Goal: Find specific page/section

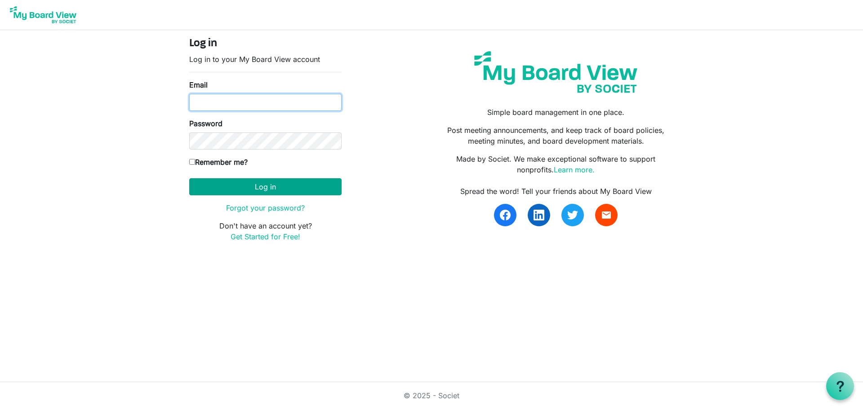
type input "[PERSON_NAME][EMAIL_ADDRESS][DOMAIN_NAME]"
click at [299, 180] on button "Log in" at bounding box center [265, 186] width 152 height 17
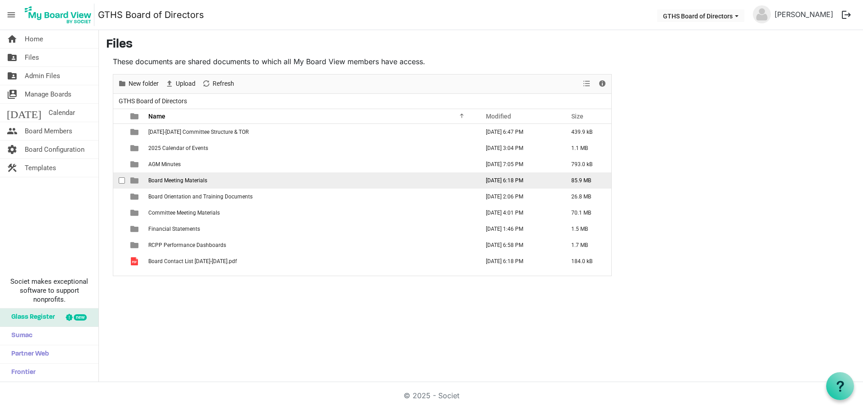
click at [181, 178] on span "Board Meeting Materials" at bounding box center [177, 180] width 59 height 6
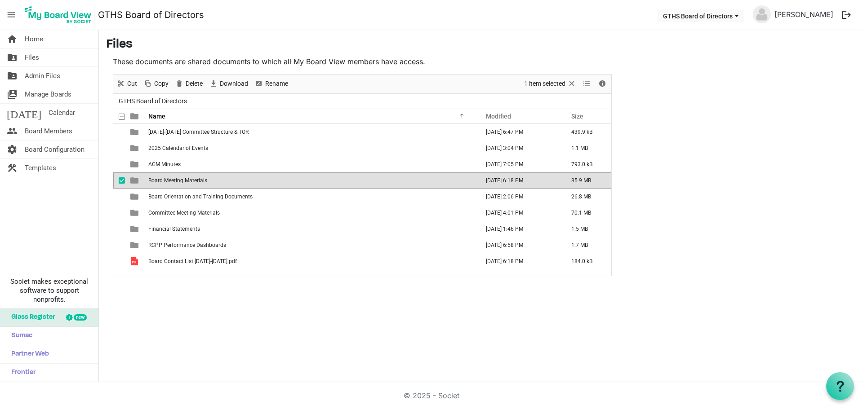
click at [181, 178] on span "Board Meeting Materials" at bounding box center [177, 180] width 59 height 6
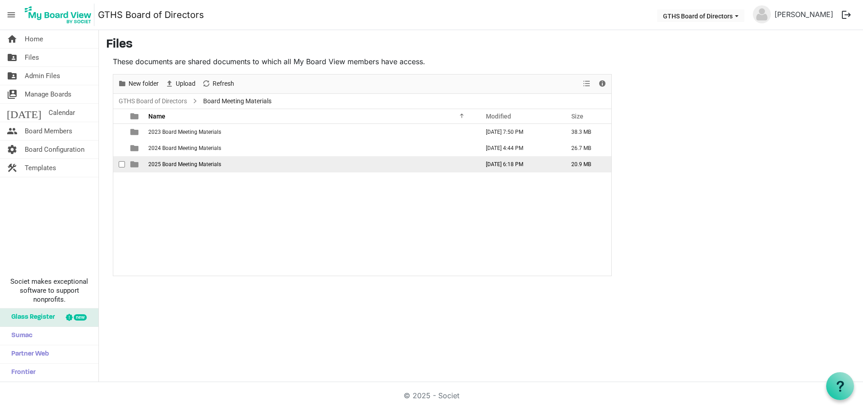
click at [185, 164] on span "2025 Board Meeting Materials" at bounding box center [184, 164] width 73 height 6
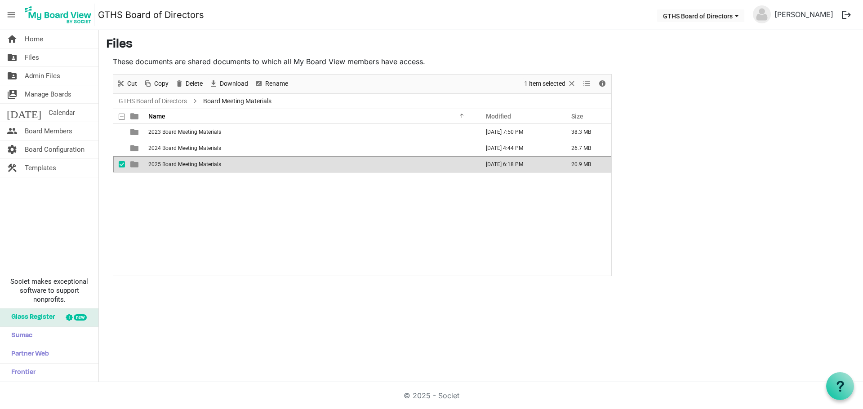
click at [185, 164] on span "2025 Board Meeting Materials" at bounding box center [184, 164] width 73 height 6
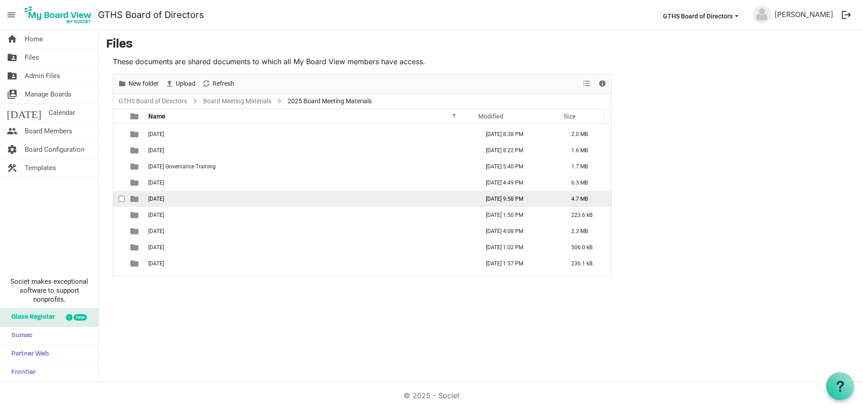
scroll to position [42, 0]
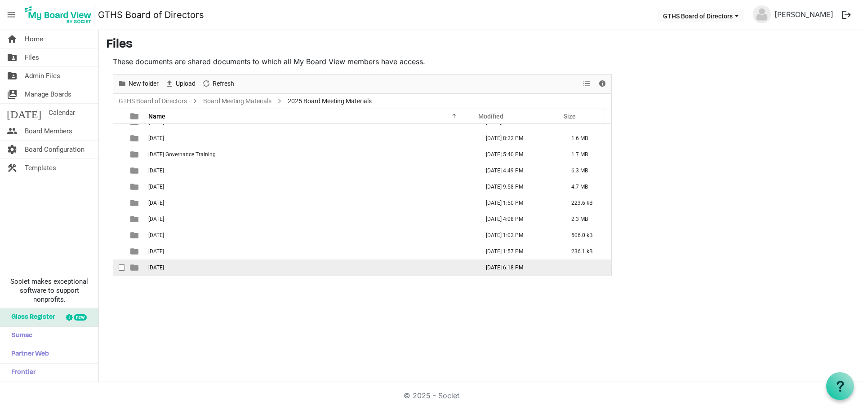
click at [164, 266] on span "[DATE]" at bounding box center [156, 268] width 16 height 6
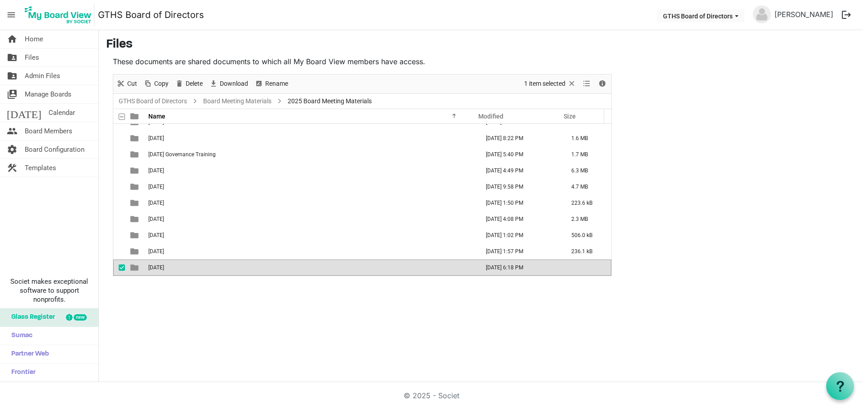
click at [164, 266] on span "[DATE]" at bounding box center [156, 268] width 16 height 6
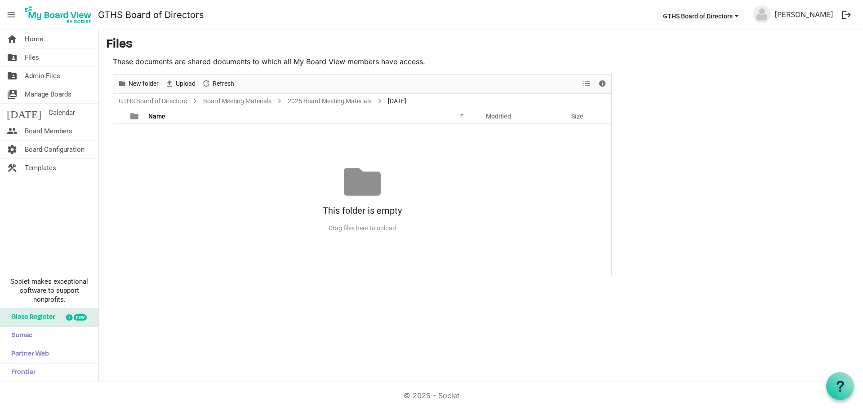
scroll to position [0, 0]
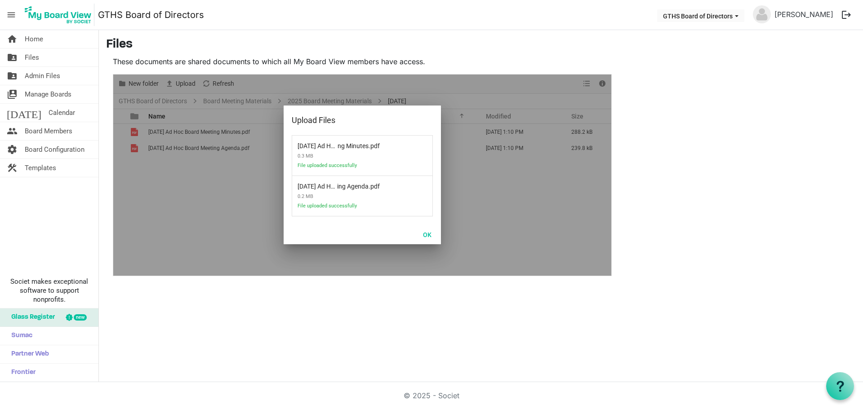
click at [218, 134] on div at bounding box center [362, 175] width 498 height 201
click at [424, 234] on button "OK" at bounding box center [427, 234] width 20 height 13
